Goal: Transaction & Acquisition: Purchase product/service

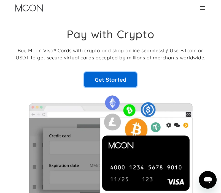
click at [110, 81] on link "Get Started" at bounding box center [110, 79] width 52 height 15
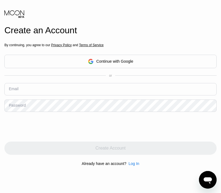
click at [123, 58] on div "Continue with Google" at bounding box center [110, 61] width 45 height 9
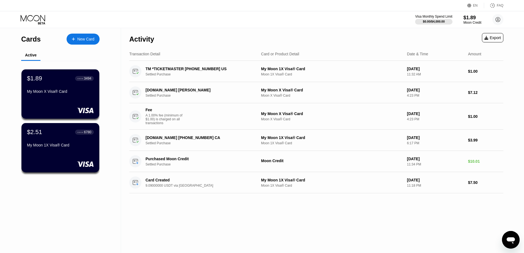
click at [61, 135] on div "$2.51 ● ● ● ● 6780" at bounding box center [60, 131] width 67 height 7
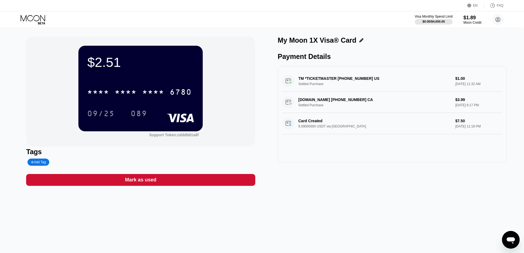
click at [438, 20] on div "$0.00 / $4,000.00" at bounding box center [433, 21] width 22 height 3
click at [473, 21] on div "Moon Credit" at bounding box center [472, 23] width 18 height 4
click at [111, 61] on div "$2.51" at bounding box center [140, 61] width 107 height 15
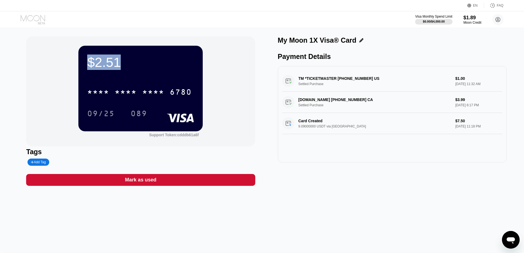
click at [34, 17] on icon at bounding box center [33, 18] width 24 height 6
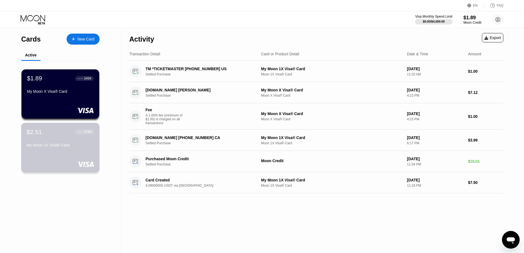
click at [61, 138] on div "$2.51 ● ● ● ● 6780 My Moon 1X Visa® Card" at bounding box center [60, 138] width 67 height 21
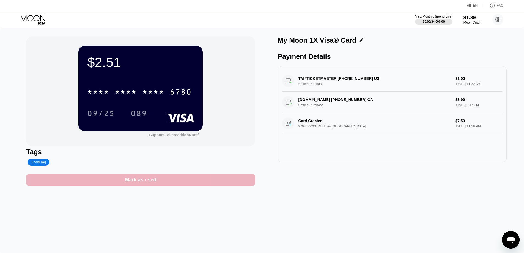
click at [188, 182] on div "Mark as used" at bounding box center [140, 180] width 229 height 12
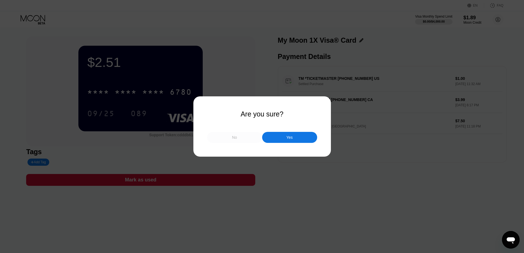
click at [235, 136] on div "No" at bounding box center [234, 137] width 5 height 5
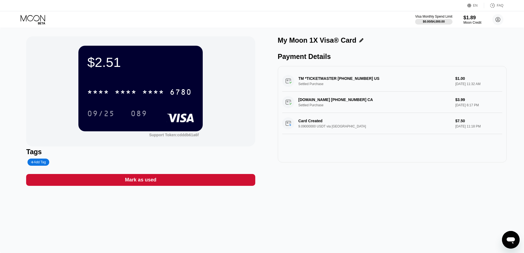
drag, startPoint x: 161, startPoint y: 83, endPoint x: 87, endPoint y: 63, distance: 77.2
click at [161, 83] on div "* * * * * * * * * * * * 6780" at bounding box center [140, 90] width 107 height 19
drag, startPoint x: 87, startPoint y: 62, endPoint x: 94, endPoint y: 59, distance: 7.0
click at [87, 61] on div "$2.51 * * * * * * * * * * * * 6780 09/25 089" at bounding box center [140, 88] width 124 height 85
click at [98, 58] on div "$2.51" at bounding box center [140, 61] width 107 height 15
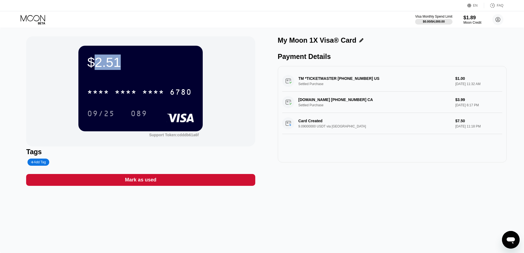
click at [98, 58] on div "$2.51" at bounding box center [140, 61] width 107 height 15
click at [39, 22] on icon at bounding box center [34, 20] width 26 height 10
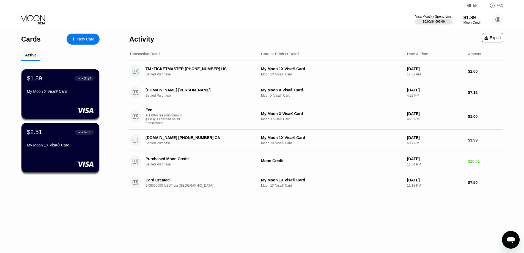
click at [65, 88] on div "$1.89 ● ● ● ● 3494 My Moon X Visa® Card" at bounding box center [60, 85] width 67 height 21
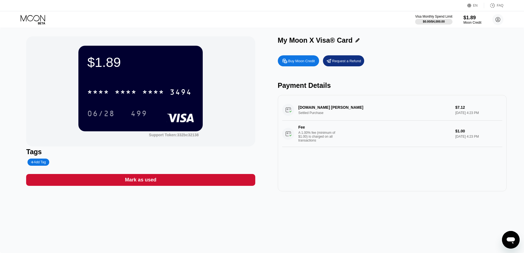
click at [300, 61] on div "Buy Moon Credit" at bounding box center [301, 61] width 27 height 5
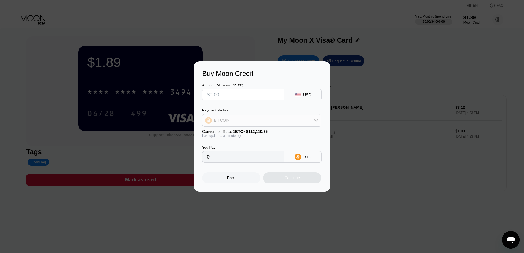
click at [281, 123] on div "BITCOIN" at bounding box center [261, 120] width 119 height 11
click at [237, 149] on span "USDT on TRON" at bounding box center [229, 147] width 28 height 4
type input "0.00"
click at [238, 94] on input "text" at bounding box center [243, 94] width 73 height 11
type input "$2"
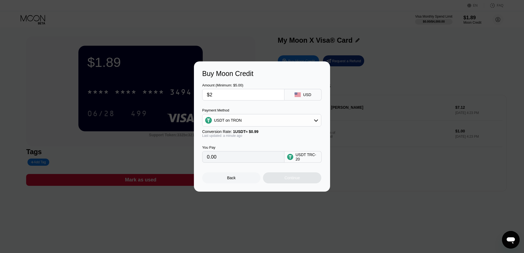
type input "2.02"
type input "$28"
type input "28.28"
click at [227, 92] on input "$28" at bounding box center [243, 94] width 73 height 11
type input "$2"
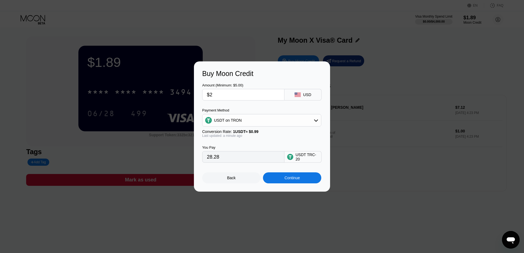
type input "2.02"
type input "$28"
type input "28.28"
type input "$28.5"
type input "28.79"
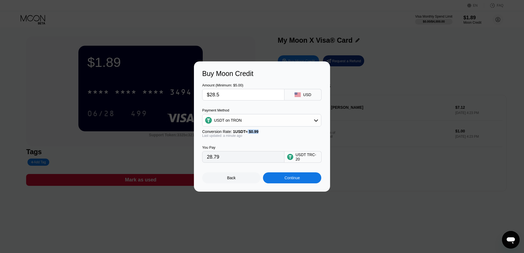
drag, startPoint x: 255, startPoint y: 132, endPoint x: 247, endPoint y: 132, distance: 8.5
click at [247, 132] on div "Conversion Rate: 1 USDT ≈ $0.99" at bounding box center [261, 131] width 119 height 4
click at [247, 132] on span "1 USDT ≈ $0.99" at bounding box center [246, 131] width 26 height 4
drag, startPoint x: 221, startPoint y: 96, endPoint x: 208, endPoint y: 93, distance: 14.2
click at [208, 93] on input "$28.5" at bounding box center [243, 94] width 73 height 11
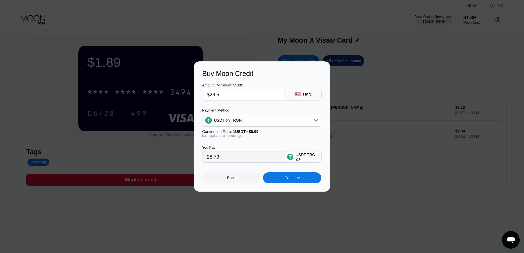
type input "$2"
type input "2.02"
type input "$29"
type input "29.29"
type input "$29"
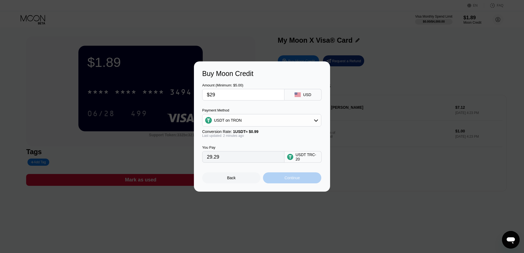
click at [293, 183] on div "Continue" at bounding box center [292, 177] width 58 height 11
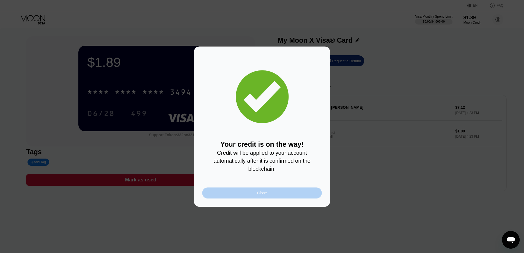
click at [264, 194] on div "Close" at bounding box center [262, 193] width 10 height 4
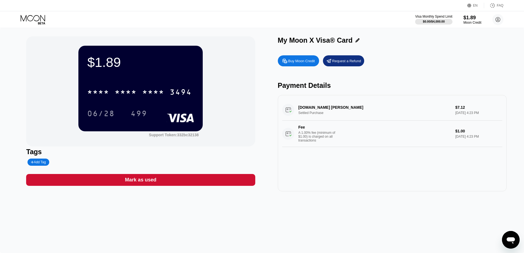
click at [206, 17] on div "Visa Monthly Spend Limit $0.00 / $4,000.00 $1.89 Moon Credit Business Man fhawa…" at bounding box center [262, 19] width 524 height 17
click at [49, 83] on div "$30.90 * * * * * * * * * * * * 3494 06/28 499 Support Token: 332bc32138" at bounding box center [140, 91] width 229 height 110
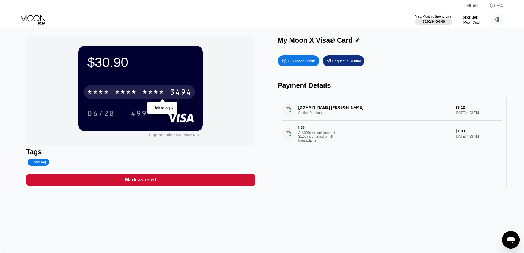
click at [96, 88] on div "* * * * * * * * * * * * 3494" at bounding box center [139, 92] width 111 height 14
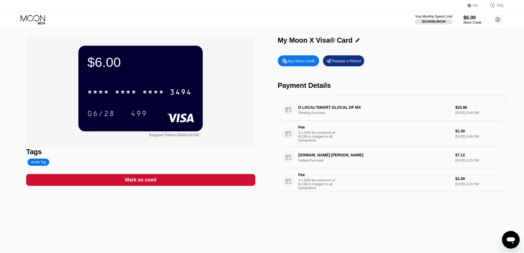
click at [327, 106] on div "D LOCAL*SMART GLOCAL DF MX Pending Purchase $23.90 [DATE] 9:40 PM Fee A 1.00% f…" at bounding box center [392, 123] width 220 height 48
click at [312, 116] on div "D LOCAL*SMART GLOCAL DF MX Pending Purchase $23.90 [DATE] 9:40 PM Fee A 1.00% f…" at bounding box center [392, 123] width 220 height 48
drag, startPoint x: 290, startPoint y: 112, endPoint x: 315, endPoint y: 111, distance: 25.4
click at [290, 112] on div "D LOCAL*SMART GLOCAL DF MX Pending Purchase $23.90 [DATE] 9:40 PM Fee A 1.00% f…" at bounding box center [392, 123] width 220 height 48
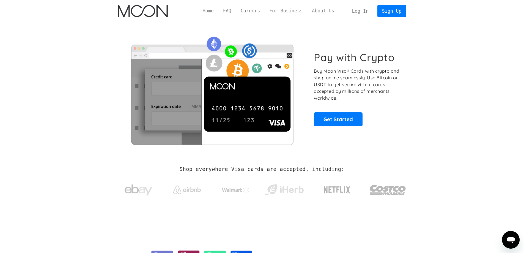
click at [366, 10] on link "Log In" at bounding box center [360, 11] width 26 height 12
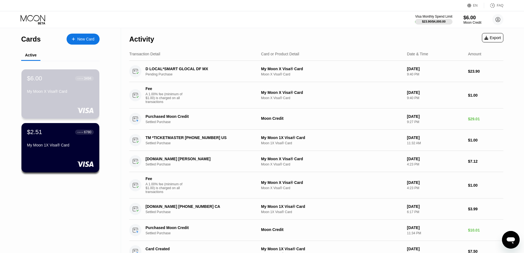
click at [60, 84] on div "$6.00 ● ● ● ● 3494 My Moon X Visa® Card" at bounding box center [60, 85] width 67 height 21
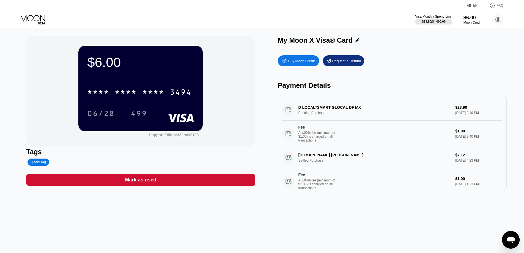
drag, startPoint x: 468, startPoint y: 111, endPoint x: 462, endPoint y: 108, distance: 6.8
click at [456, 108] on div "D LOCAL*SMART GLOCAL DF MX Pending Purchase $23.90 Aug 19, 2025 9:40 PM Fee A 1…" at bounding box center [392, 123] width 220 height 48
drag, startPoint x: 468, startPoint y: 109, endPoint x: 449, endPoint y: 112, distance: 19.1
click at [449, 112] on div "D LOCAL*SMART GLOCAL DF MX Pending Purchase $23.90 Aug 19, 2025 9:40 PM Fee A 1…" at bounding box center [392, 123] width 220 height 48
drag, startPoint x: 462, startPoint y: 132, endPoint x: 468, endPoint y: 116, distance: 17.3
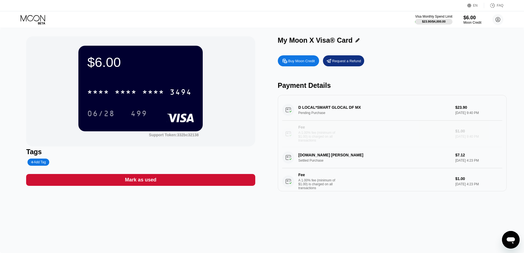
click at [442, 76] on div "Buy Moon Credit Request a Refund Payment Details D LOCAL*SMART GLOCAL DF MX Pen…" at bounding box center [392, 122] width 229 height 139
click at [23, 105] on div "$6.00 * * * * * * * * * * * * 3494 06/28 499 Support Token: 332bc32138 Tags Add…" at bounding box center [262, 140] width 524 height 225
